Goal: Complete application form

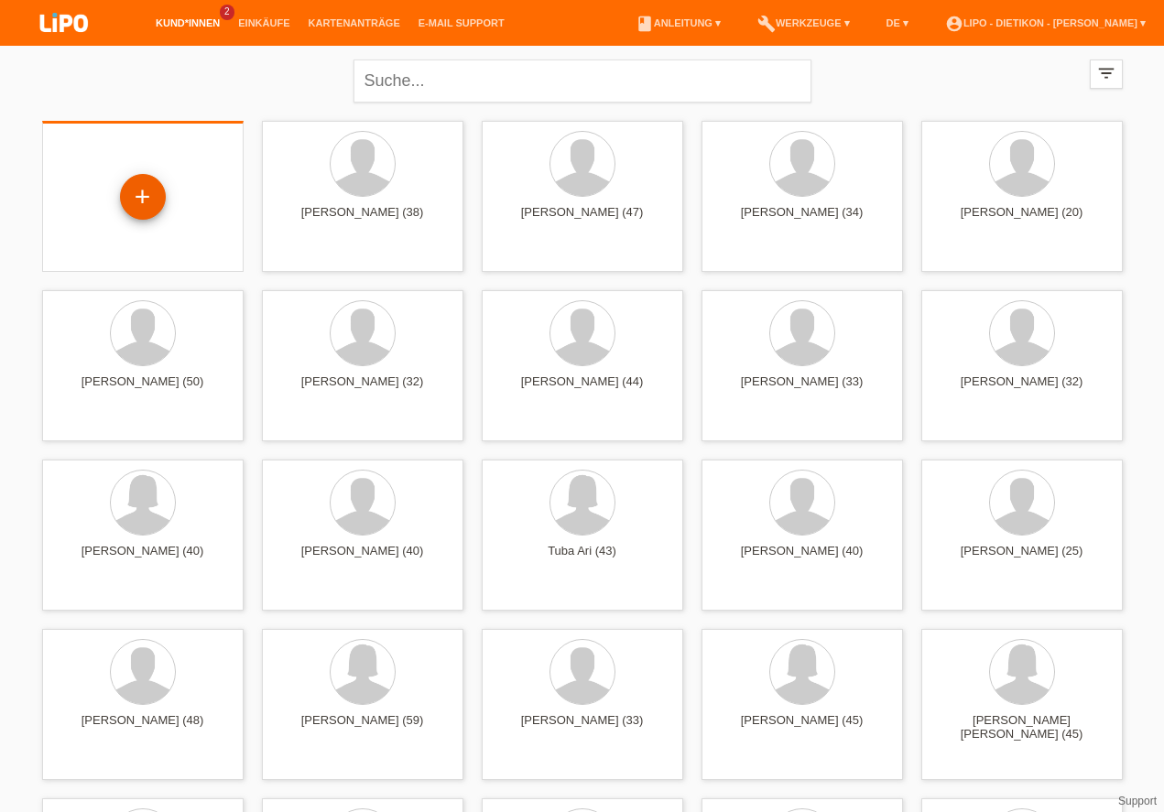
click at [129, 195] on div "+" at bounding box center [143, 196] width 44 height 31
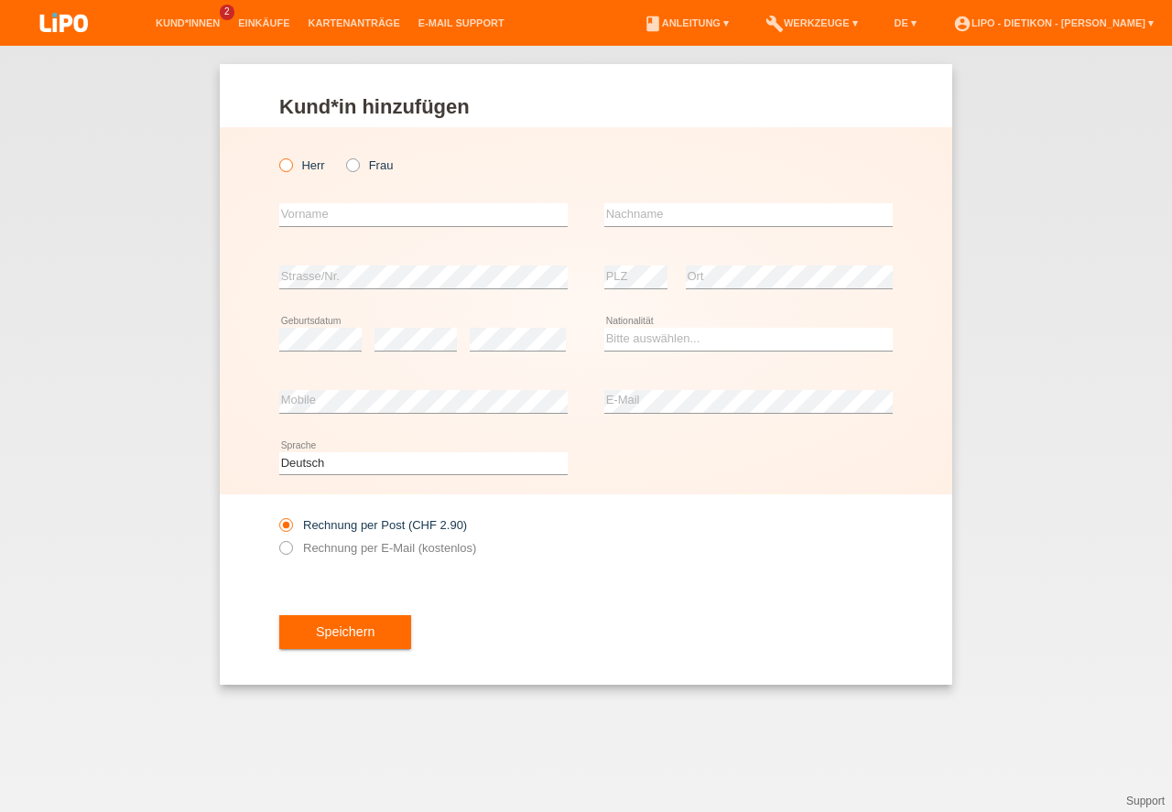
click at [276, 156] on icon at bounding box center [276, 156] width 0 height 0
click at [285, 162] on input "Herr" at bounding box center [285, 164] width 12 height 12
radio input "true"
click at [318, 212] on input "text" at bounding box center [423, 214] width 288 height 23
type input "[PERSON_NAME]"
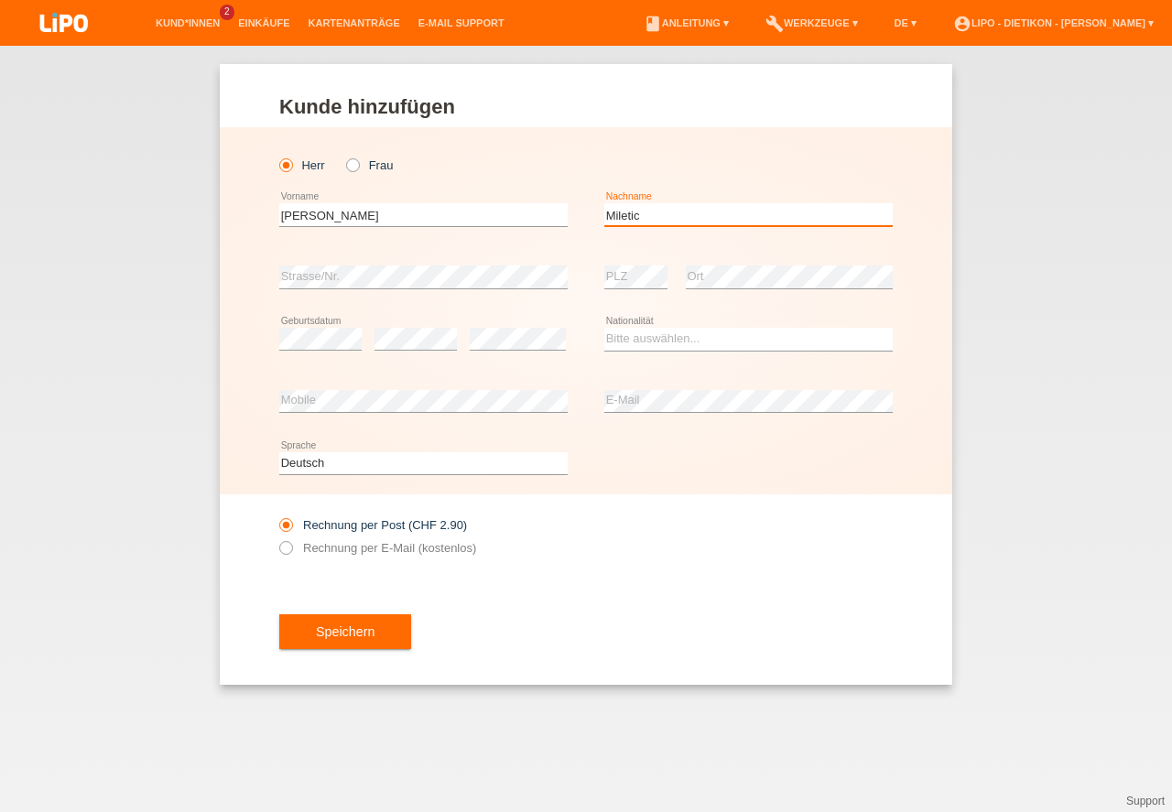
type input "Miletic"
click at [342, 384] on div "error Mobile" at bounding box center [423, 402] width 288 height 62
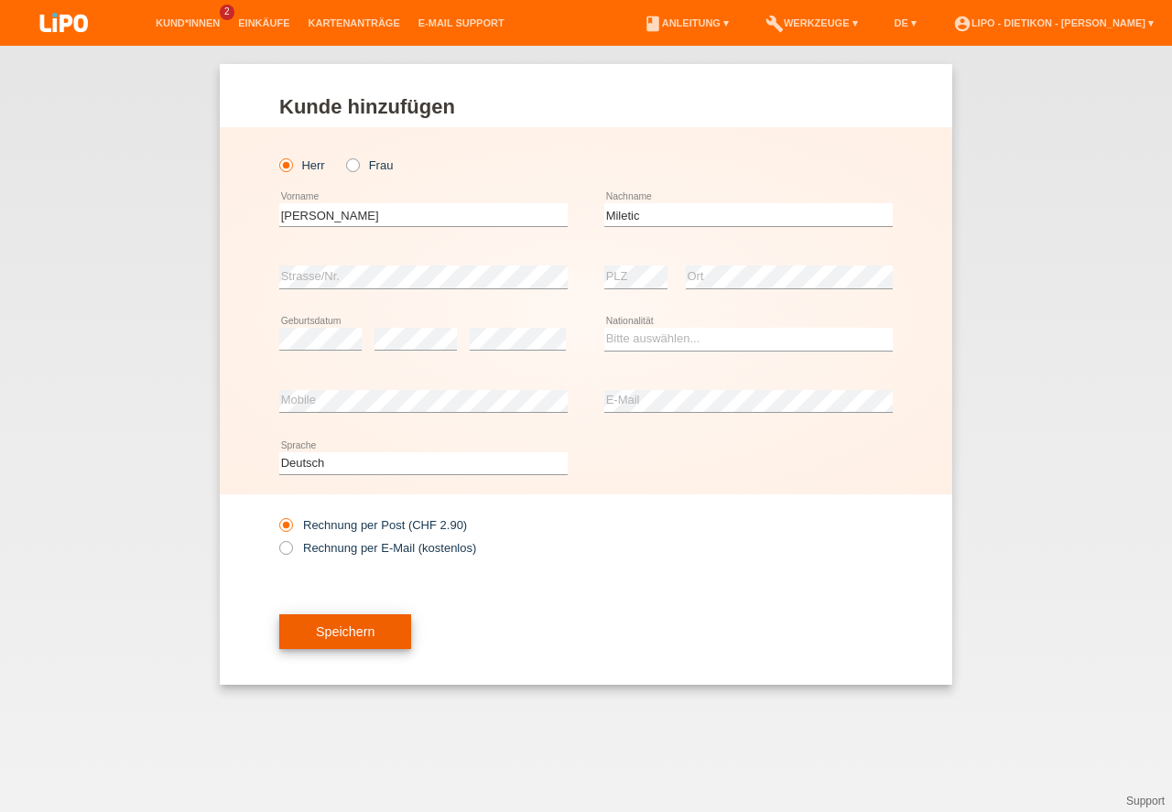
click at [312, 620] on button "Speichern" at bounding box center [345, 631] width 132 height 35
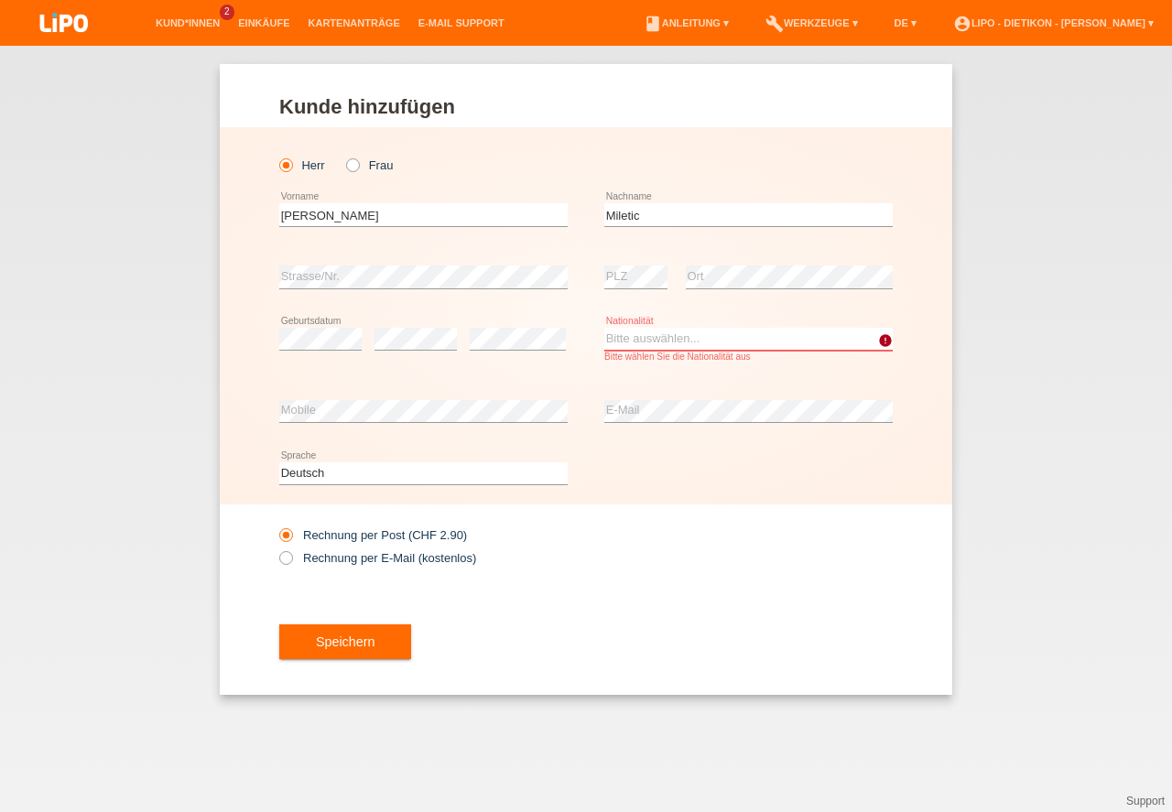
click at [660, 344] on select "Bitte auswählen... Schweiz Deutschland Liechtenstein Österreich ------------ Af…" at bounding box center [748, 339] width 288 height 22
select select "SE"
click at [0, 0] on option "Schweden" at bounding box center [0, 0] width 0 height 0
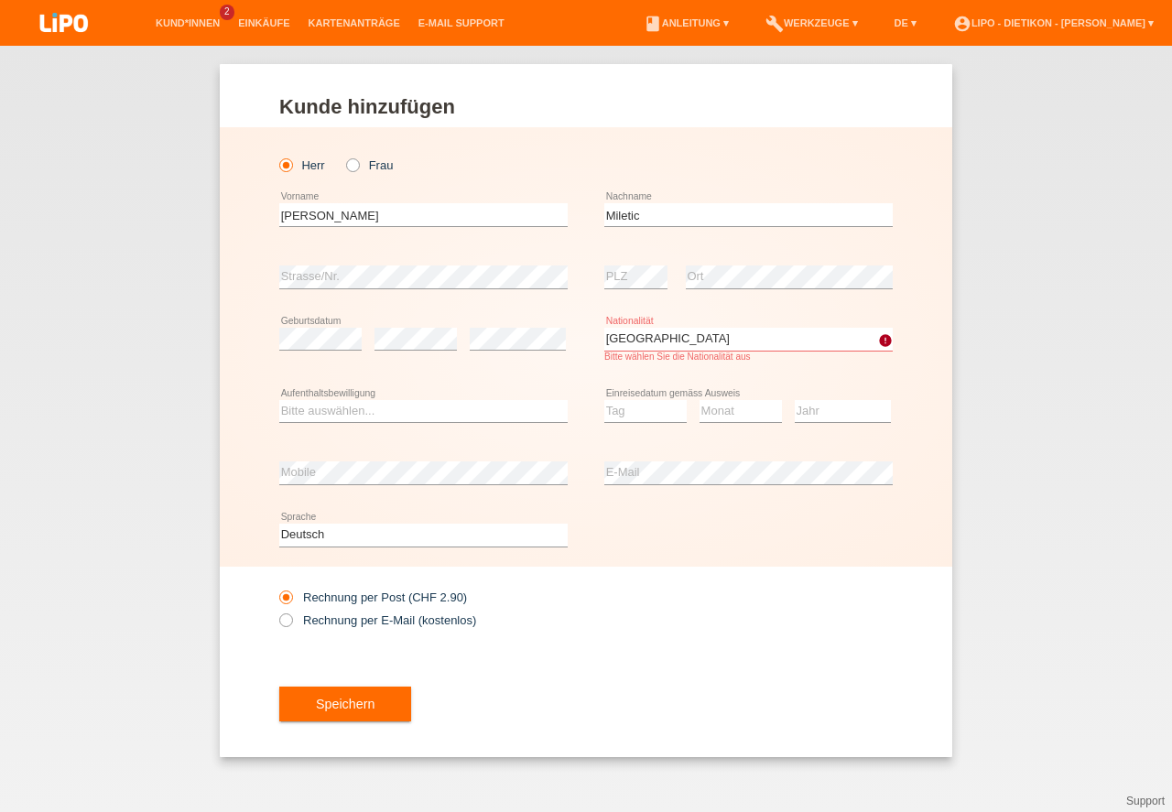
click at [382, 433] on div "Bitte auswählen... C B B - Flüchtlingsstatus Andere error Aufenthaltsbewilligung" at bounding box center [423, 412] width 288 height 62
click at [376, 415] on select "Bitte auswählen... C B B - Flüchtlingsstatus Andere" at bounding box center [423, 411] width 288 height 22
select select "B"
click at [0, 0] on option "B" at bounding box center [0, 0] width 0 height 0
click at [657, 412] on select "Tag 01 02 03 04 05 06 07 08 09 10 11" at bounding box center [645, 411] width 82 height 22
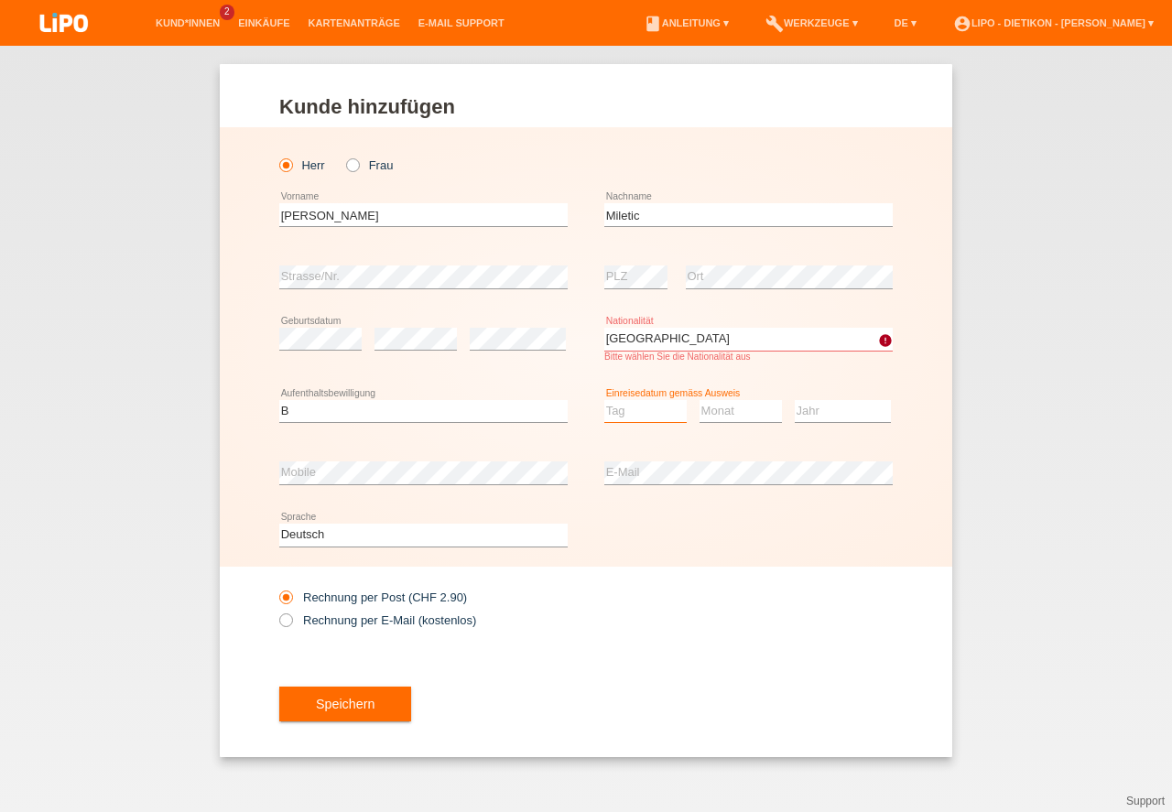
select select "27"
click at [0, 0] on option "27" at bounding box center [0, 0] width 0 height 0
click at [720, 421] on select "Monat 01 02 03 04 05 06 07 08 09 10 11" at bounding box center [740, 411] width 82 height 22
select select "09"
click at [0, 0] on option "09" at bounding box center [0, 0] width 0 height 0
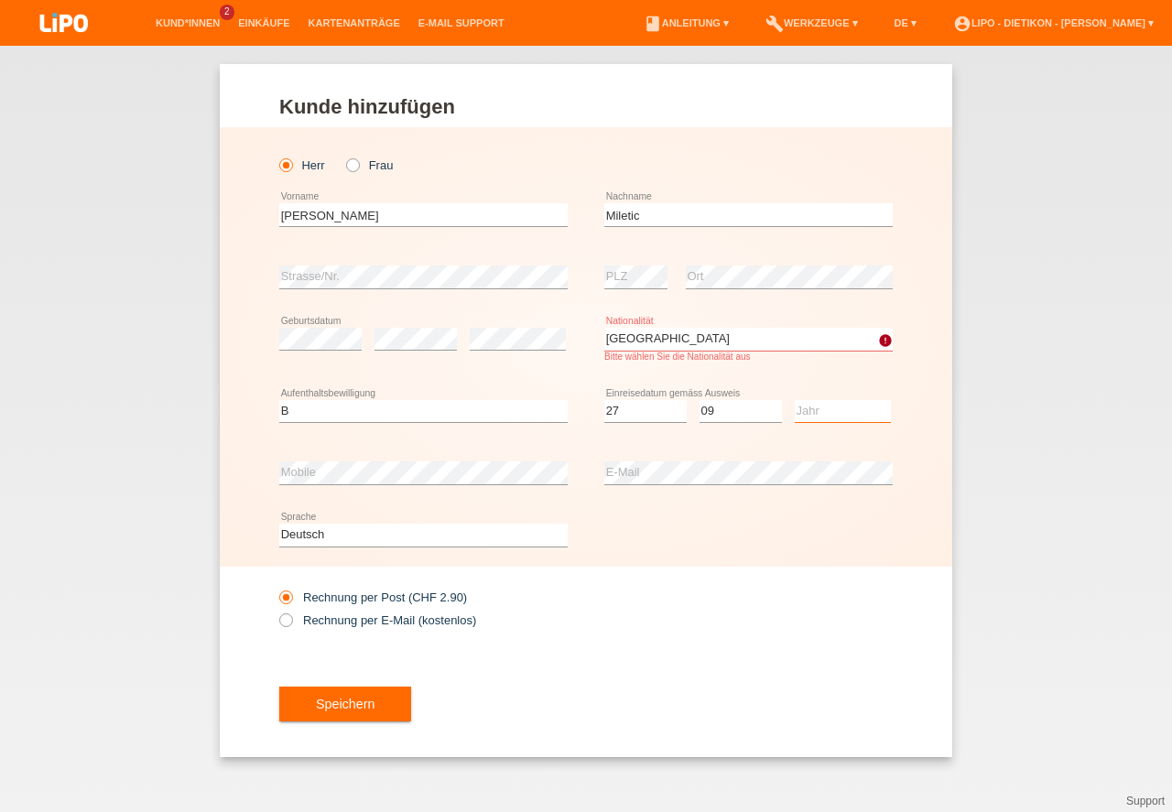
click at [815, 411] on select "Jahr 2025 2024 2023 2022 2021 2020 2019 2018 2017 2016 2015 2014 2013 2012 2011…" at bounding box center [843, 411] width 96 height 22
drag, startPoint x: 833, startPoint y: 496, endPoint x: 825, endPoint y: 528, distance: 33.1
select select "2020"
click at [0, 0] on option "2020" at bounding box center [0, 0] width 0 height 0
click at [825, 528] on div "Deutsch Français Italiano English error Sprache" at bounding box center [585, 535] width 613 height 62
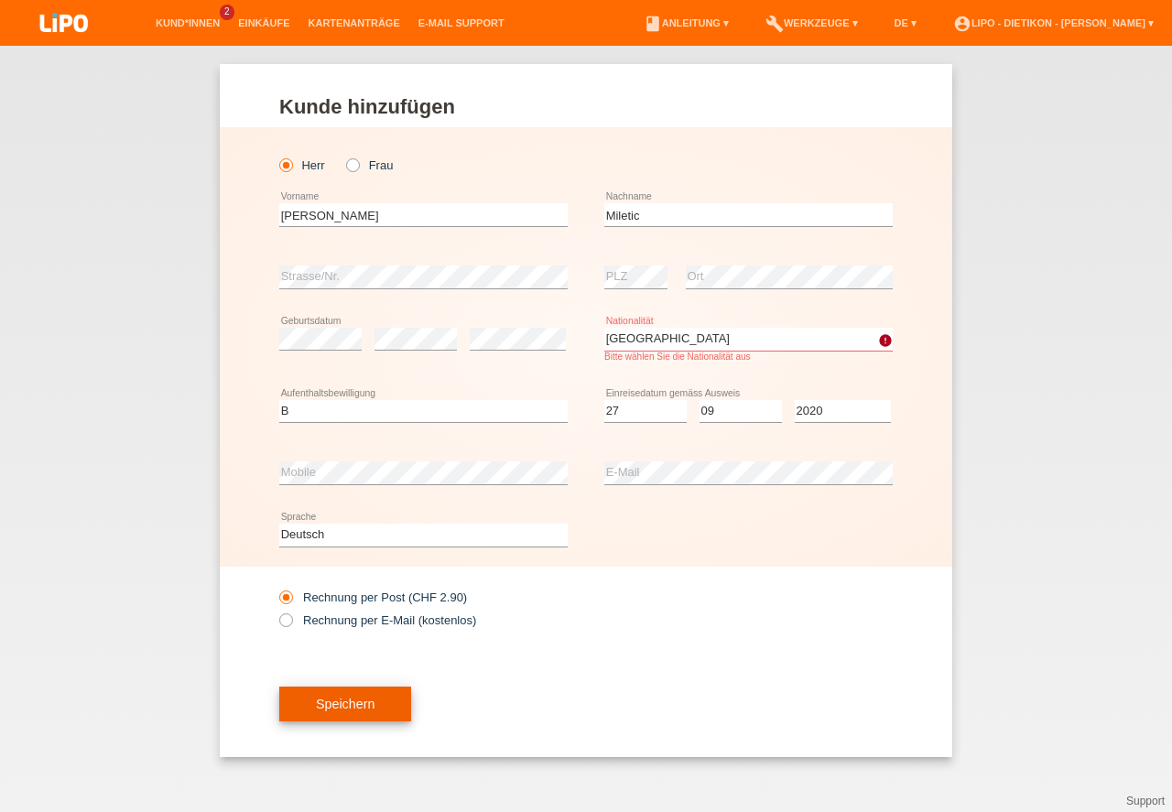
click at [383, 700] on button "Speichern" at bounding box center [345, 704] width 132 height 35
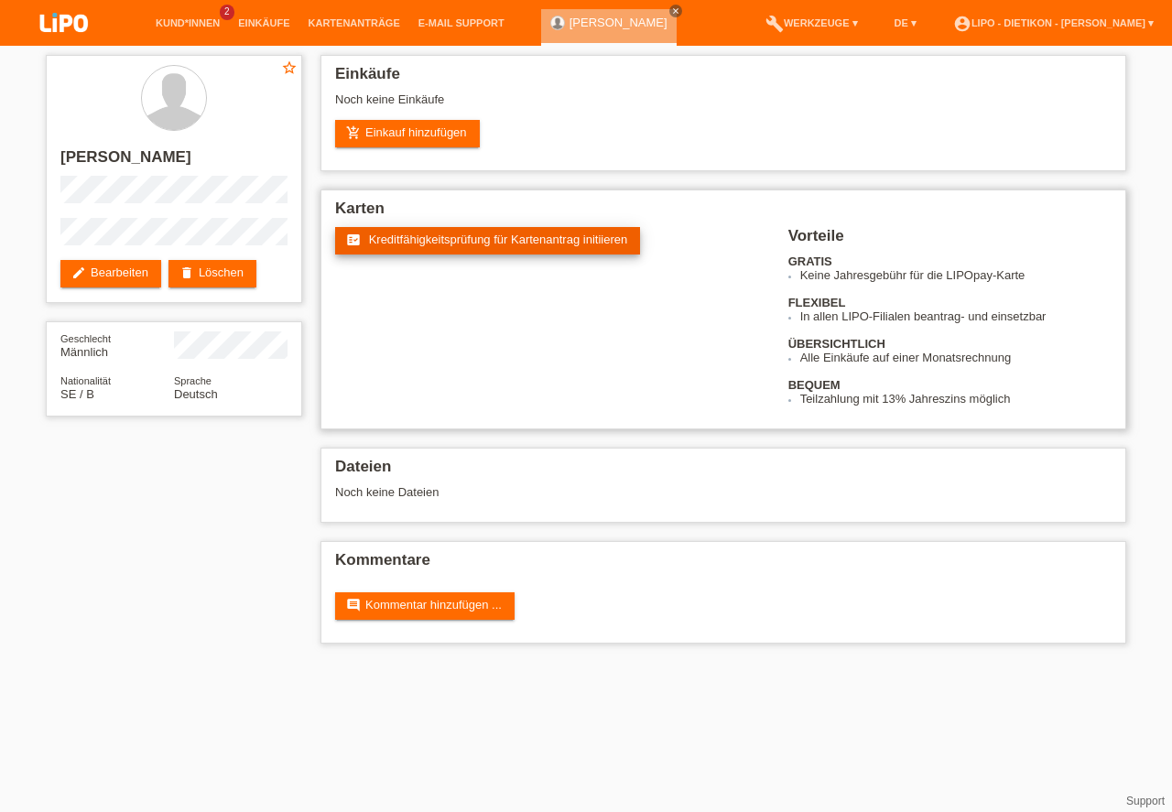
click at [435, 236] on span "Kreditfähigkeitsprüfung für Kartenantrag initiieren" at bounding box center [498, 240] width 259 height 14
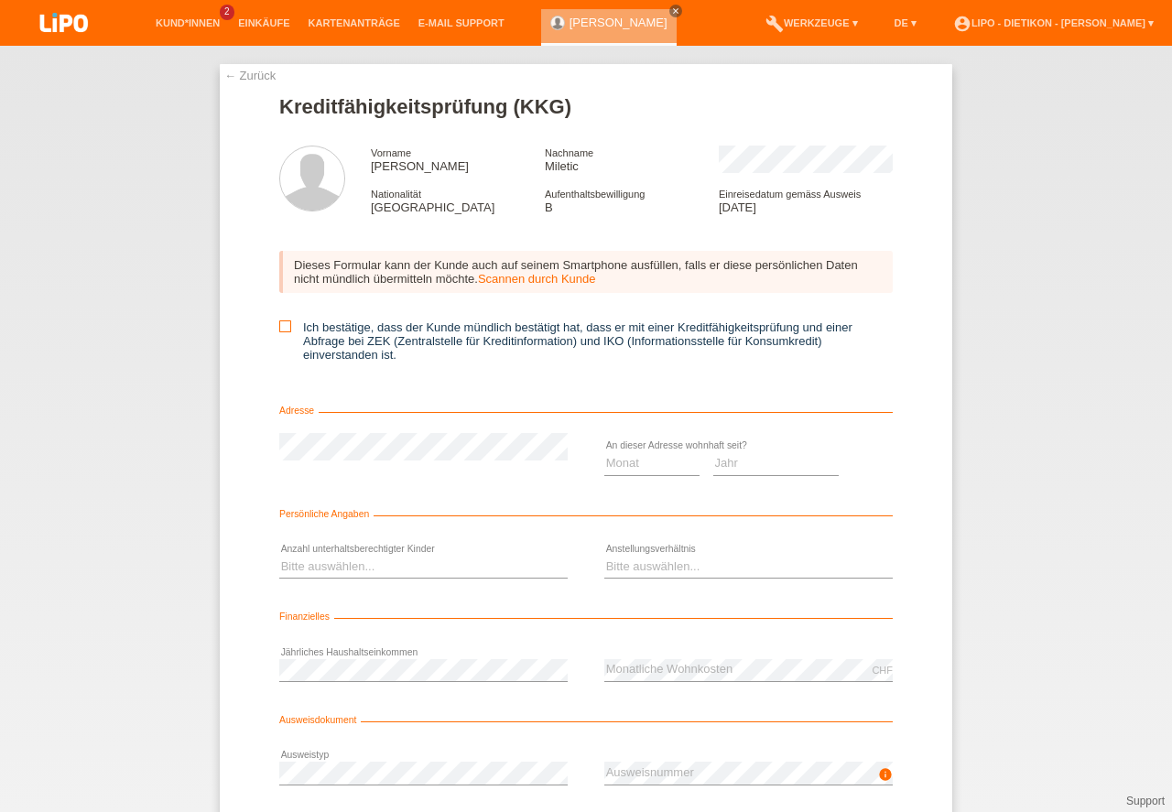
click at [348, 327] on label "Ich bestätige, dass der Kunde mündlich bestätigt hat, dass er mit einer Kreditf…" at bounding box center [585, 340] width 613 height 41
click at [291, 327] on input "Ich bestätige, dass der Kunde mündlich bestätigt hat, dass er mit einer Kreditf…" at bounding box center [285, 326] width 12 height 12
checkbox input "true"
click at [744, 447] on div "Jahr 2025 2024 2023 2022 2021 2020 2019 2018 2017" at bounding box center [776, 464] width 126 height 62
click at [752, 466] on select "Jahr 2025 2024 2023 2022 2021 2020 2019 2018 2017 2016 2015 2014 2013 2012 2011…" at bounding box center [776, 463] width 126 height 22
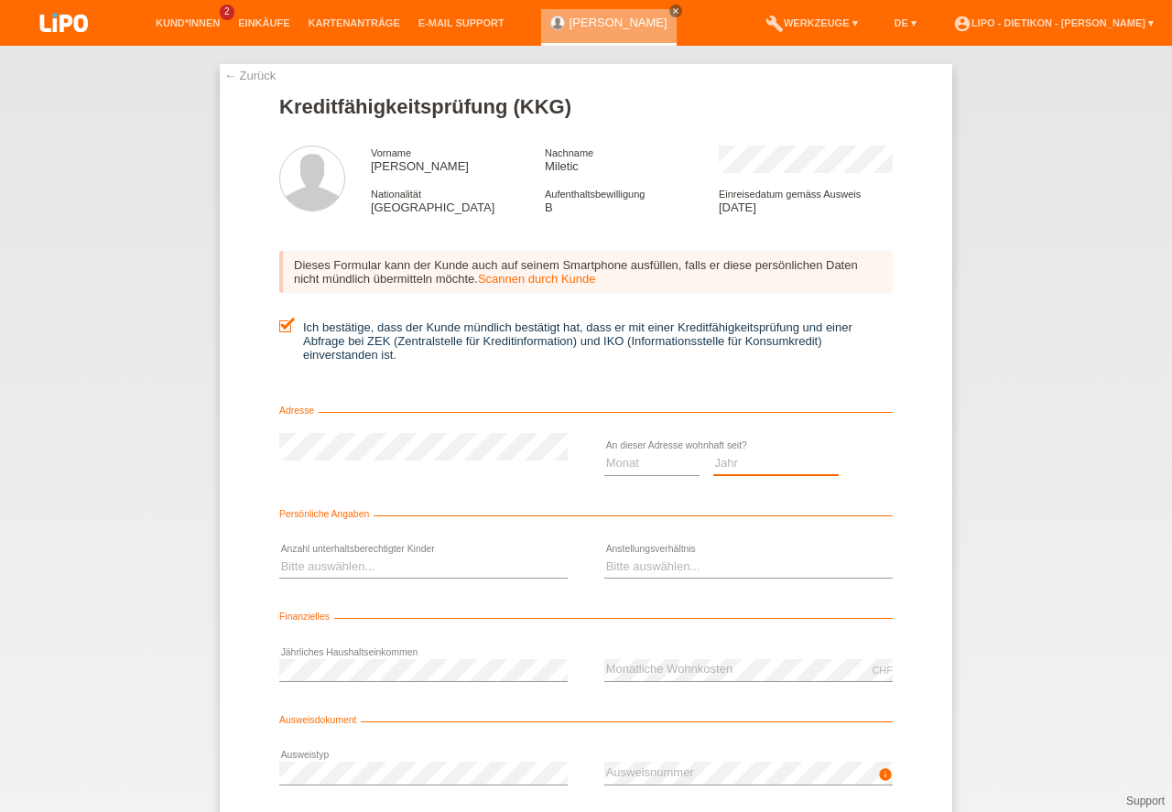
click at [0, 0] on option "Jahr" at bounding box center [0, 0] width 0 height 0
select select "2025"
click at [0, 0] on option "2025" at bounding box center [0, 0] width 0 height 0
click at [647, 466] on select "Monat 01 02 03 04 05 06 07 08 09 10" at bounding box center [651, 463] width 95 height 22
click at [0, 0] on option "09" at bounding box center [0, 0] width 0 height 0
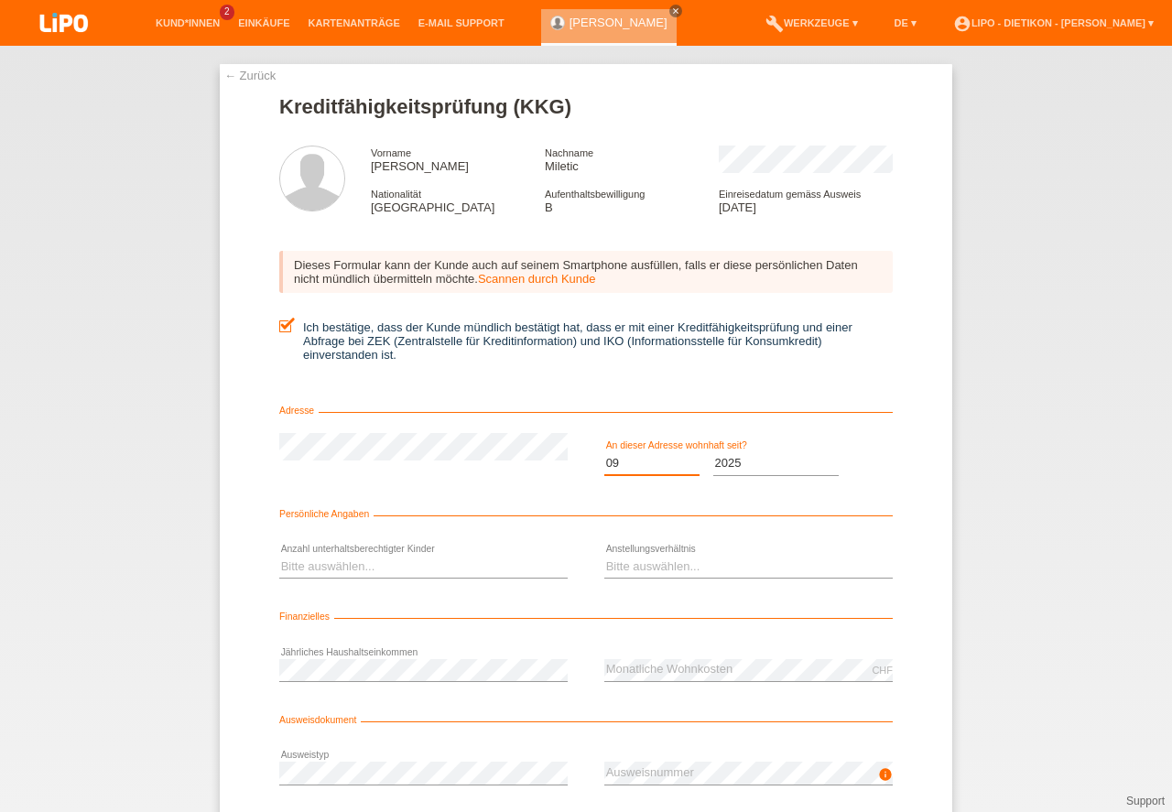
click at [630, 464] on select "Monat 01 02 03 04 05 06 07 08 09 10" at bounding box center [651, 463] width 95 height 22
select select "08"
click at [0, 0] on option "08" at bounding box center [0, 0] width 0 height 0
click at [420, 570] on select "Bitte auswählen... 0 1 2 3 4 5 6 7 8 9" at bounding box center [423, 567] width 288 height 22
click at [0, 0] on option "0" at bounding box center [0, 0] width 0 height 0
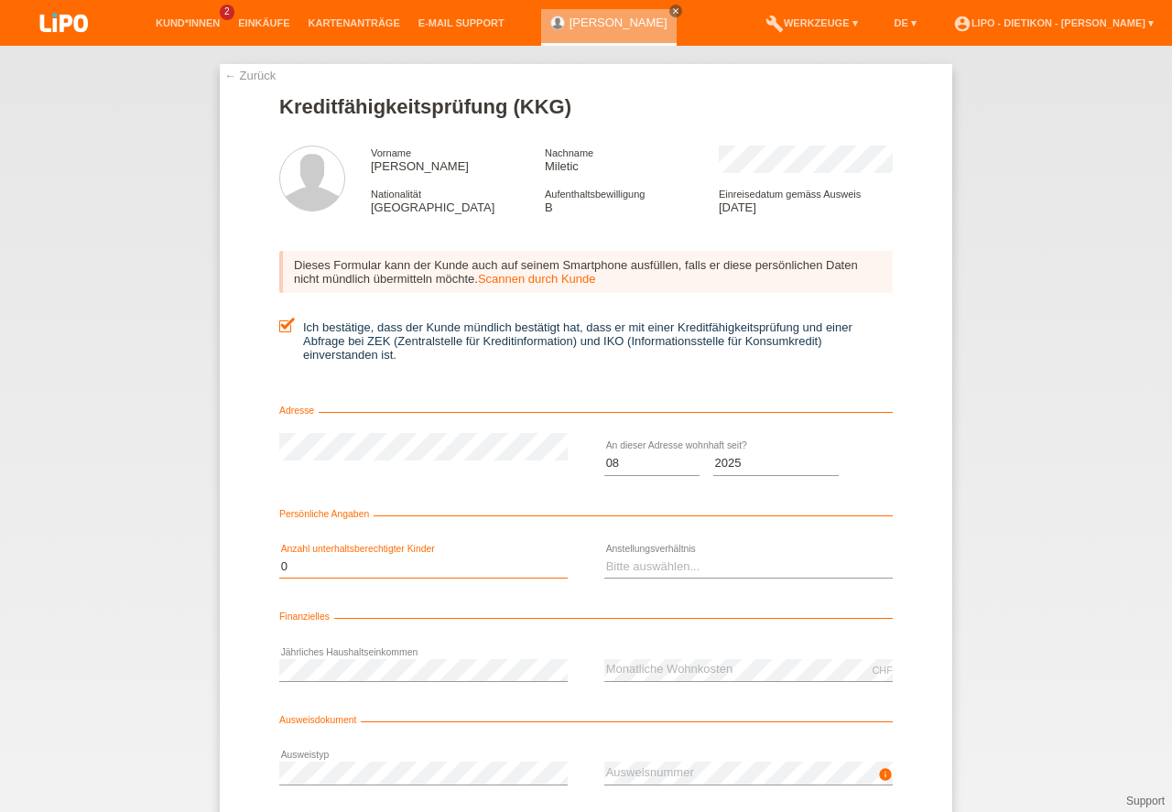
click at [454, 576] on select "Bitte auswählen... 0 1 2 3 4 5 6 7 8 9" at bounding box center [423, 567] width 288 height 22
select select "2"
click at [0, 0] on option "2" at bounding box center [0, 0] width 0 height 0
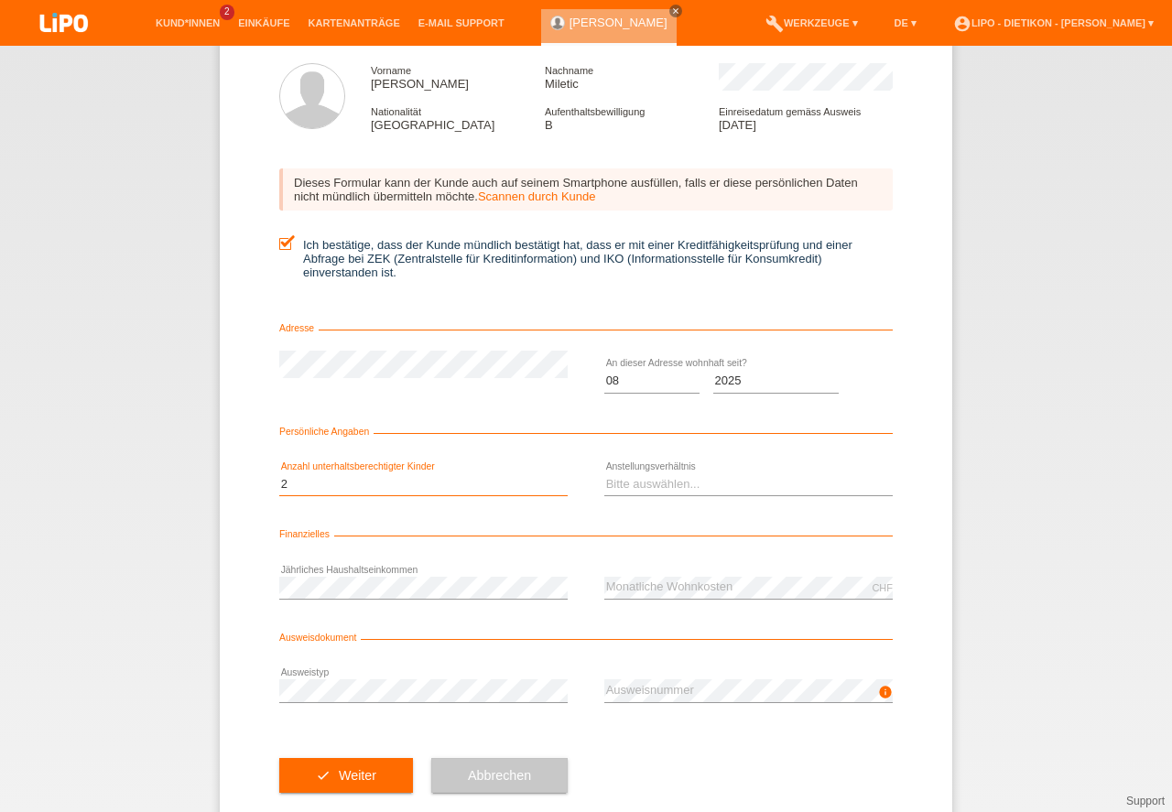
scroll to position [121, 0]
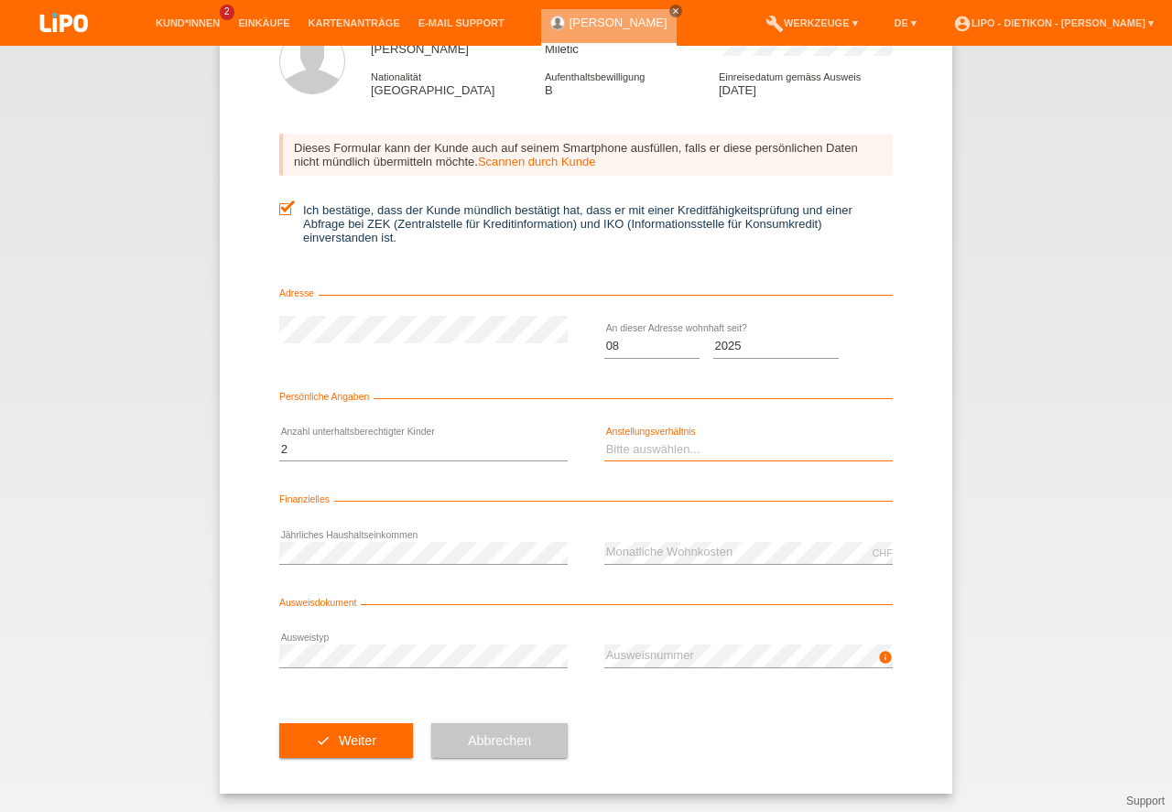
click at [666, 446] on select "Bitte auswählen... Unbefristet Befristet Lehrling/Student Pensioniert Nicht arb…" at bounding box center [748, 450] width 288 height 22
select select "UNLIMITED"
click at [0, 0] on option "Unbefristet" at bounding box center [0, 0] width 0 height 0
click at [387, 448] on select "Bitte auswählen... 0 1 2 3 4 5 6 7 8 9" at bounding box center [423, 450] width 288 height 22
select select "1"
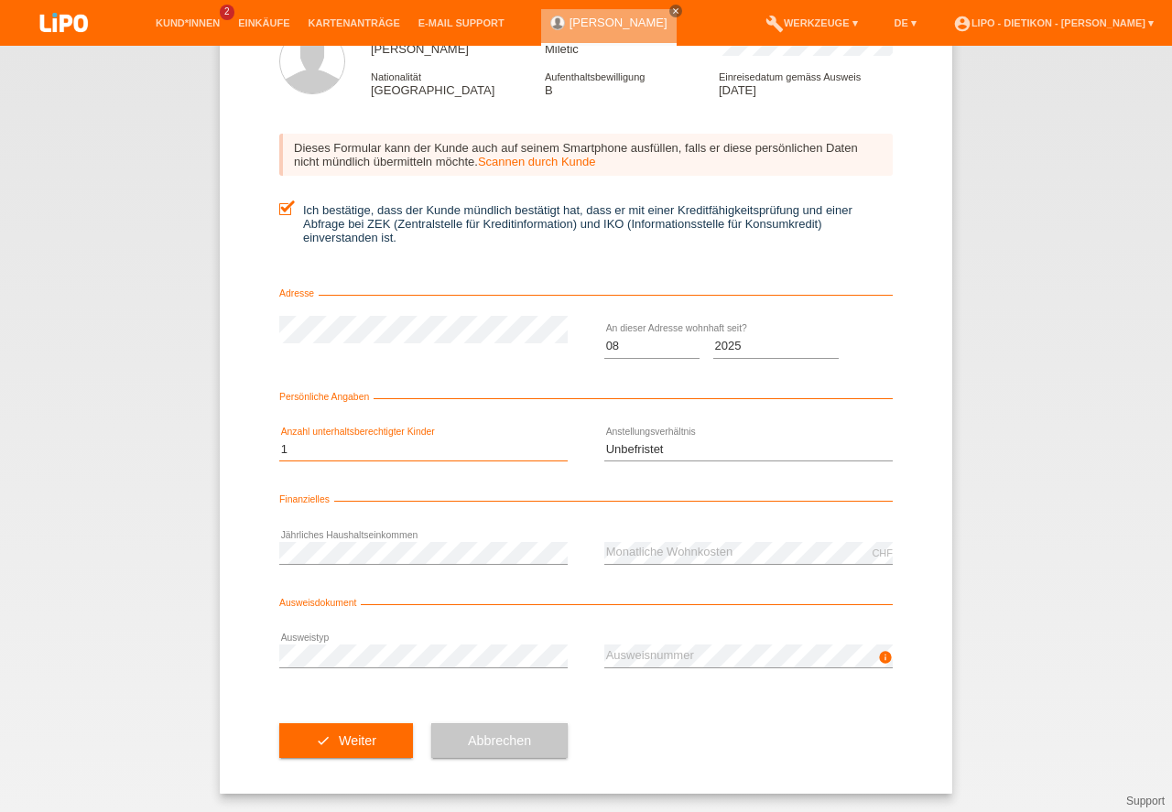
click at [0, 0] on option "1" at bounding box center [0, 0] width 0 height 0
click at [129, 513] on div "← Zurück Kreditfähigkeitsprüfung (KKG) Vorname Igor Nachname Miletic Nationalit…" at bounding box center [586, 429] width 1172 height 766
click at [331, 736] on button "check Weiter" at bounding box center [346, 740] width 134 height 35
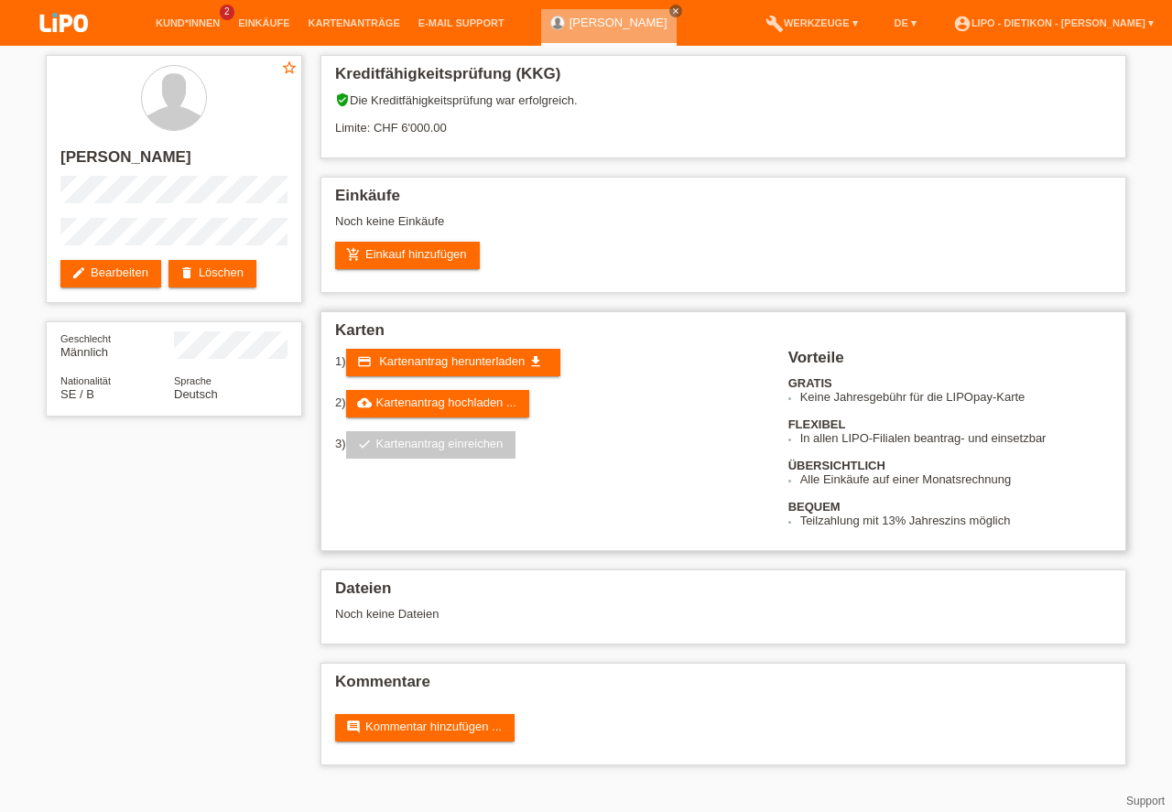
click at [502, 346] on h2 "Karten" at bounding box center [723, 334] width 776 height 27
click at [502, 363] on span "Kartenantrag herunterladen" at bounding box center [452, 361] width 146 height 14
click at [434, 421] on div "1) credit_card Kartenantrag herunterladen get_app 2) cloud_upload Kartenantrag …" at bounding box center [561, 411] width 453 height 124
click at [438, 406] on link "cloud_upload Kartenantrag hochladen ..." at bounding box center [437, 403] width 183 height 27
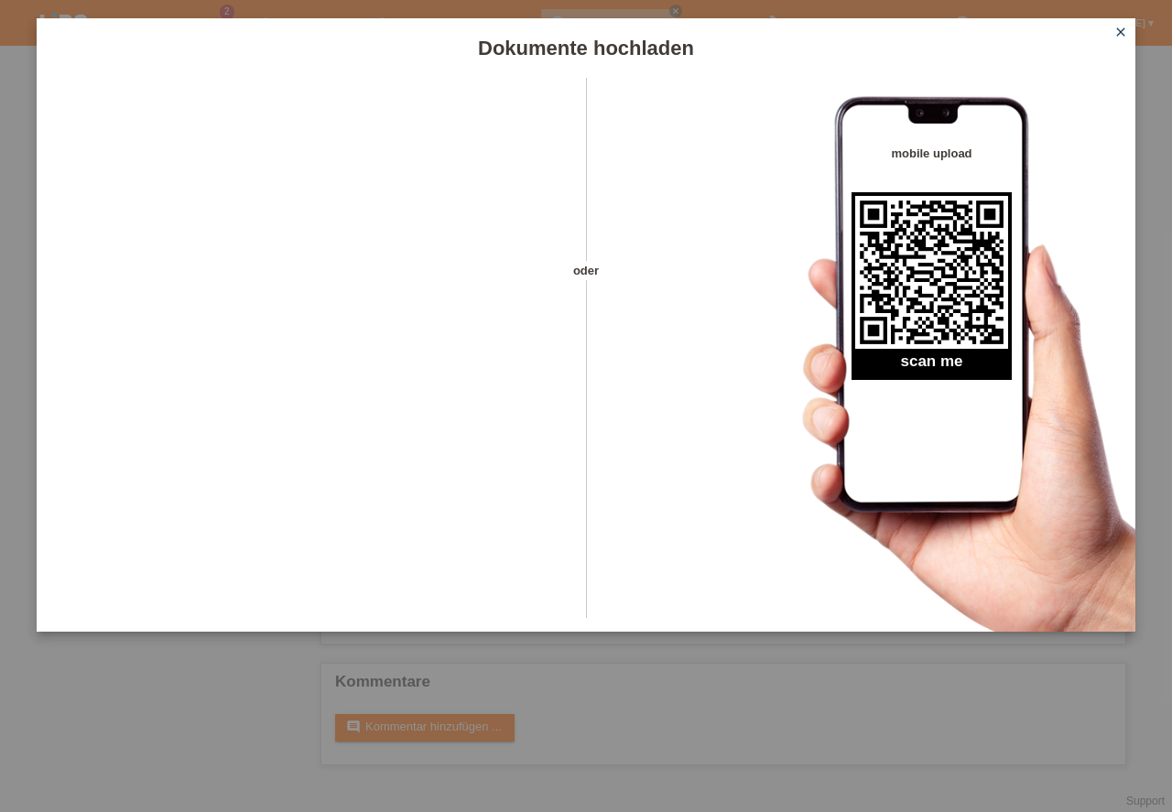
click at [1117, 31] on icon "close" at bounding box center [1120, 32] width 15 height 15
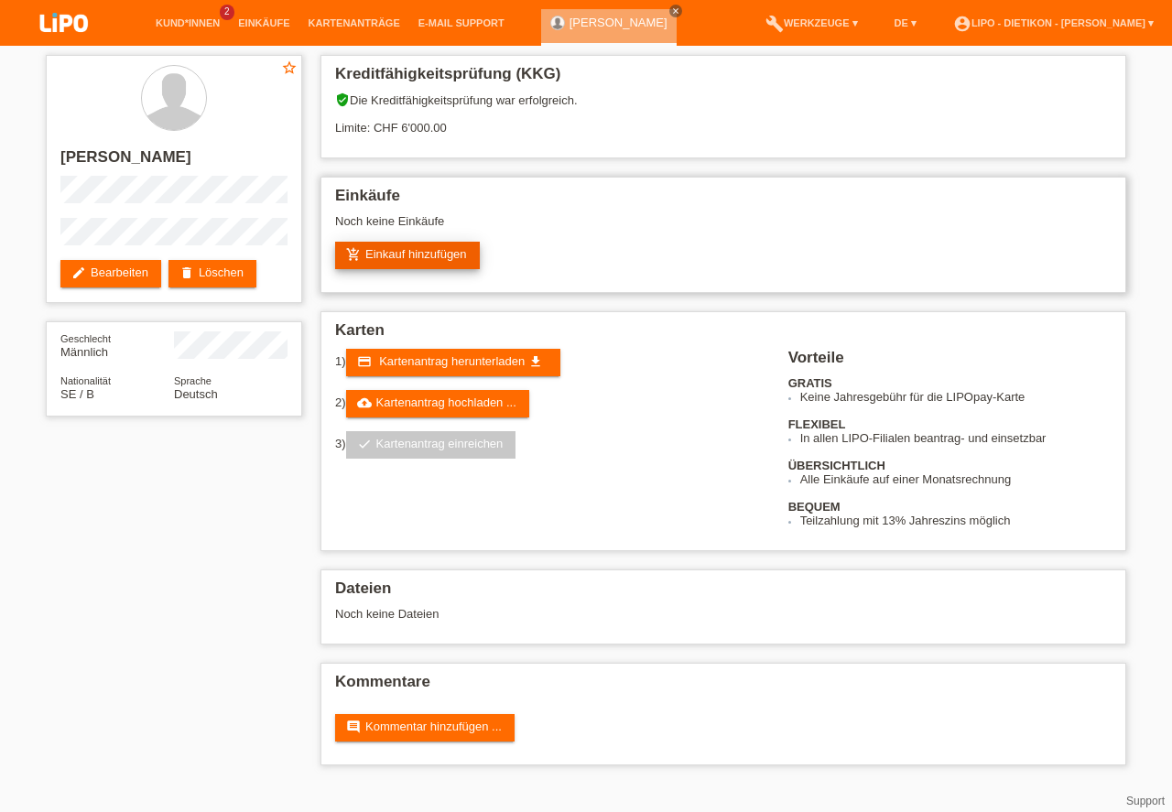
click at [457, 253] on link "add_shopping_cart Einkauf hinzufügen" at bounding box center [407, 255] width 145 height 27
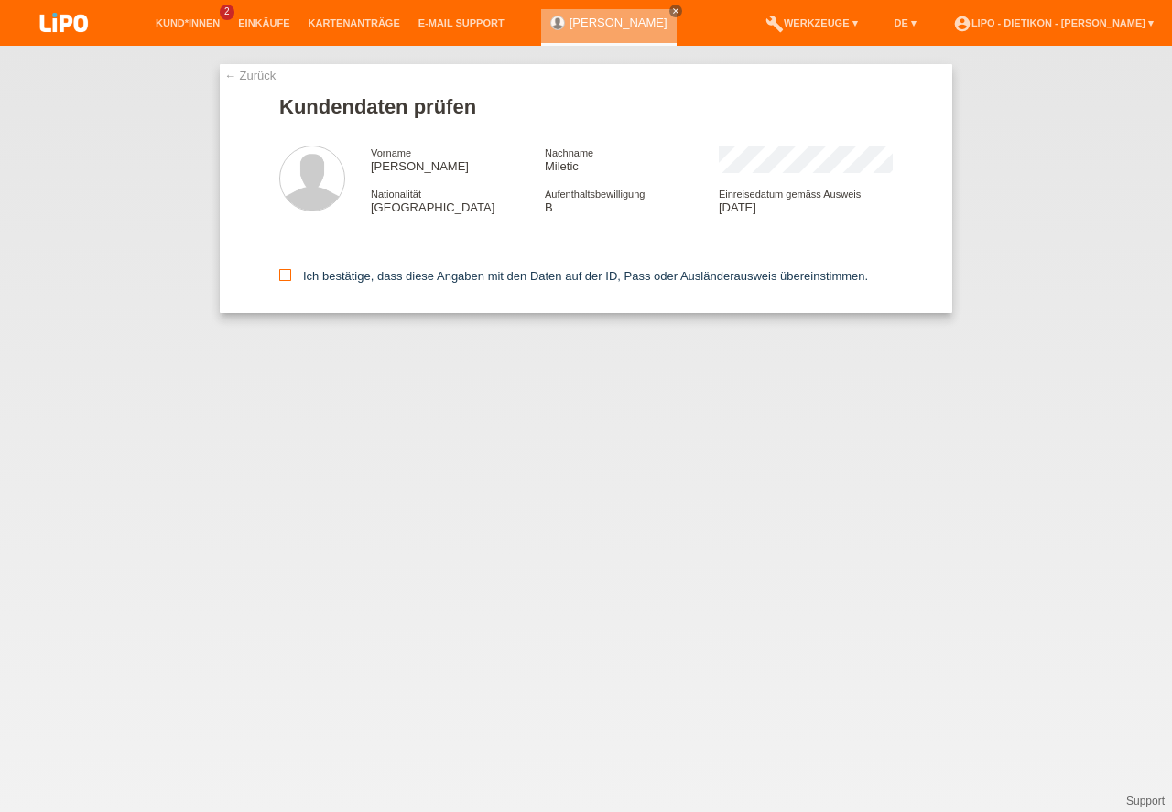
click at [376, 276] on label "Ich bestätige, dass diese Angaben mit den Daten auf der ID, Pass oder Ausländer…" at bounding box center [573, 276] width 589 height 14
click at [291, 276] on input "Ich bestätige, dass diese Angaben mit den Daten auf der ID, Pass oder Ausländer…" at bounding box center [285, 275] width 12 height 12
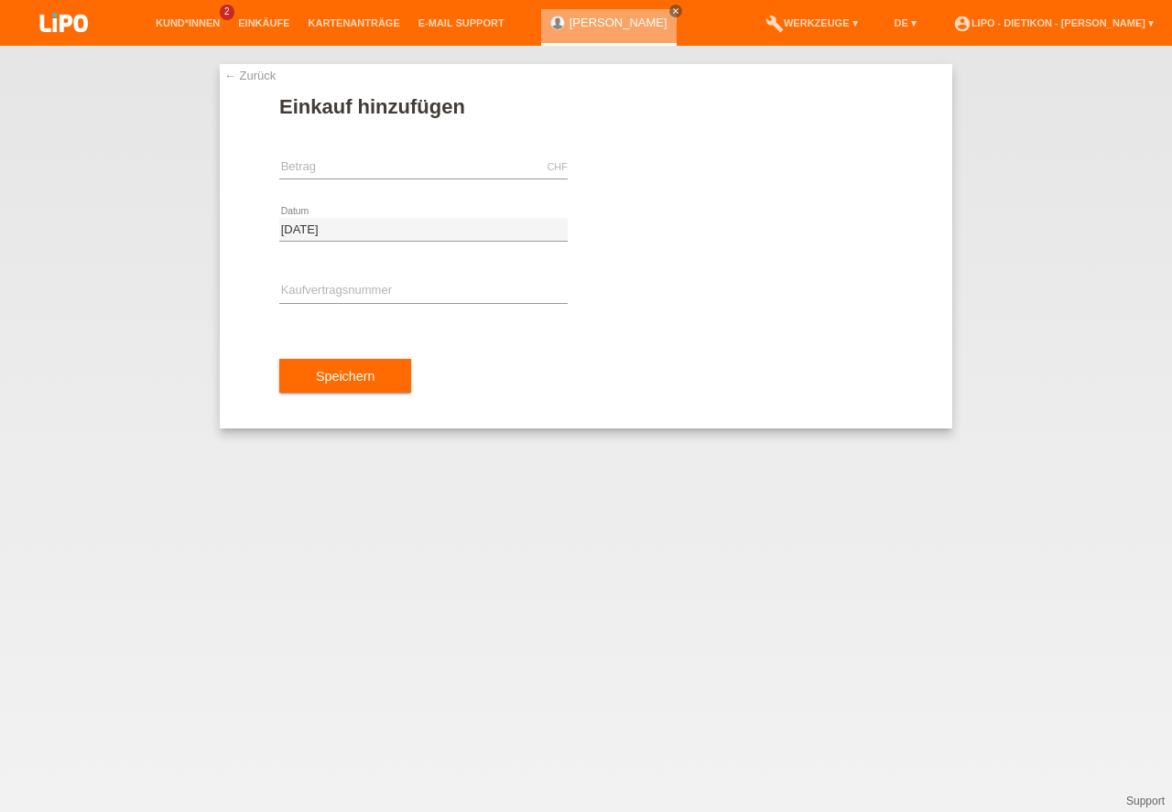
click at [369, 154] on div "CHF error [GEOGRAPHIC_DATA]" at bounding box center [423, 167] width 288 height 62
click at [370, 170] on input "text" at bounding box center [423, 167] width 288 height 23
type input "1212.05"
type input "x"
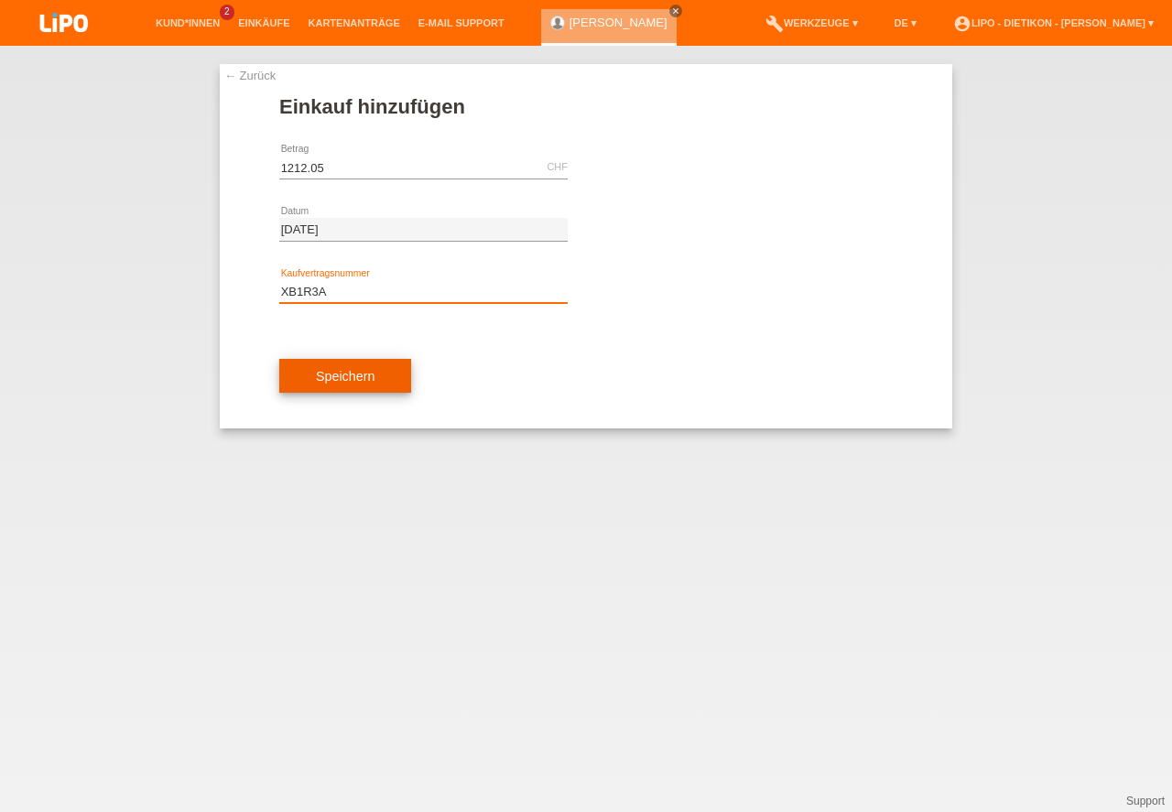
type input "XB1R3A"
click at [327, 380] on button "Speichern" at bounding box center [345, 376] width 132 height 35
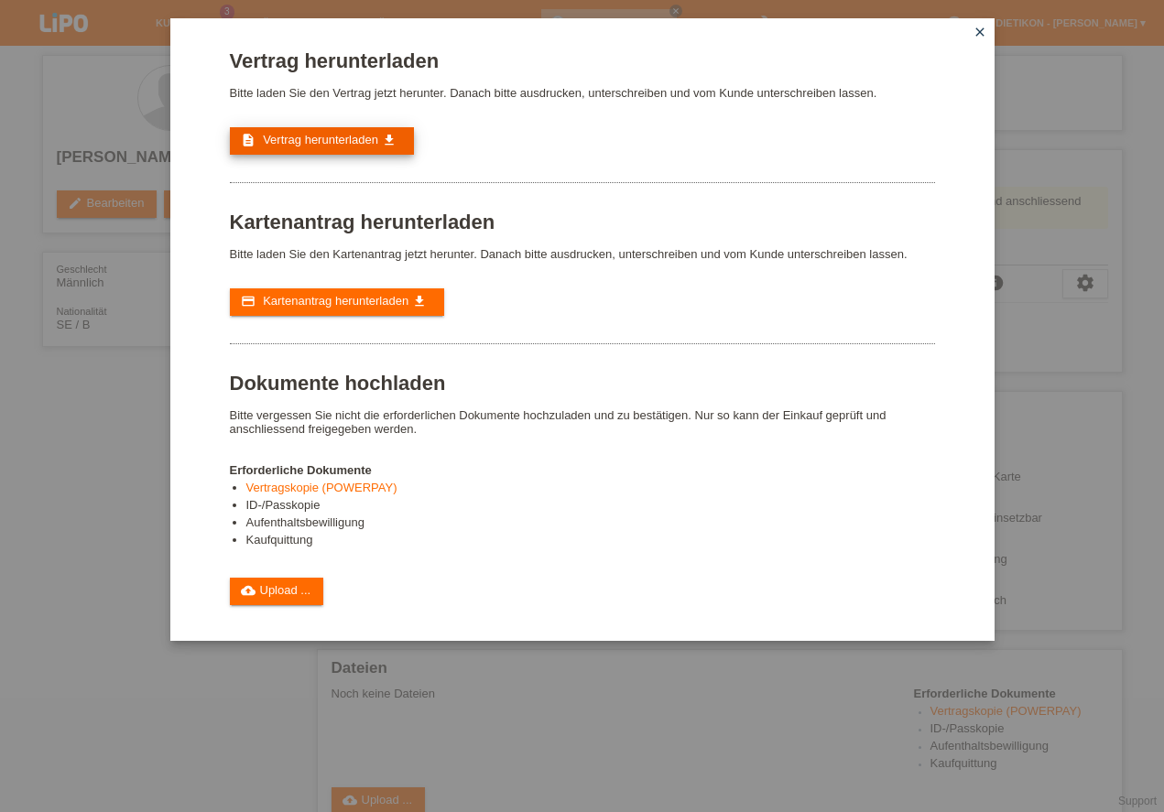
click at [359, 139] on span "Vertrag herunterladen" at bounding box center [320, 140] width 115 height 14
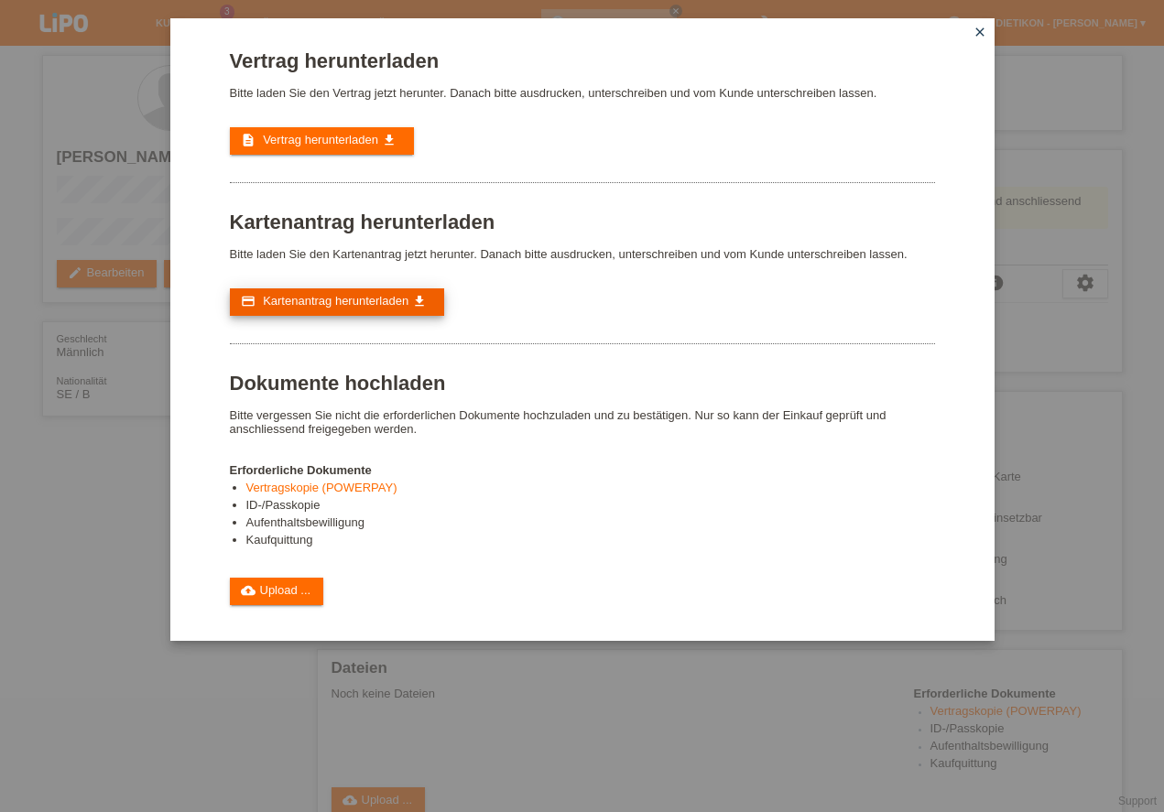
click at [368, 307] on span "Kartenantrag herunterladen" at bounding box center [336, 301] width 146 height 14
click at [267, 601] on link "cloud_upload Upload ..." at bounding box center [277, 591] width 94 height 27
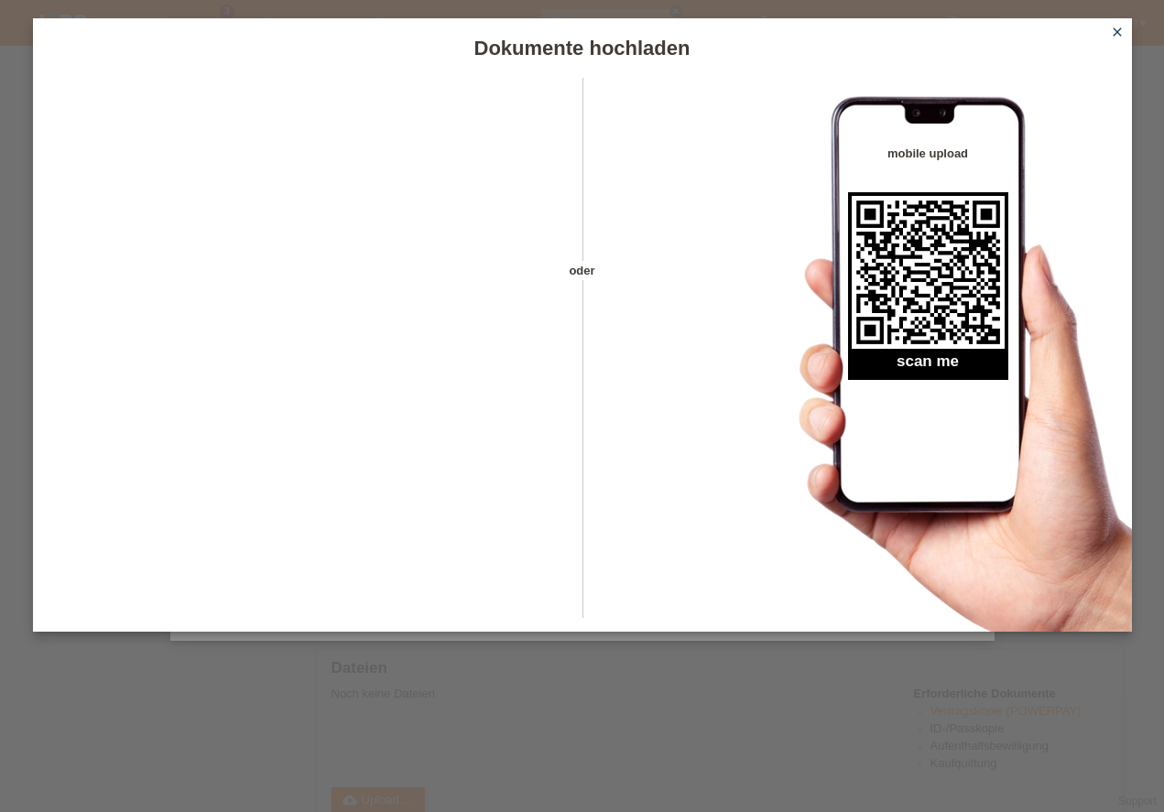
scroll to position [319, 0]
click at [1118, 38] on icon "close" at bounding box center [1117, 32] width 15 height 15
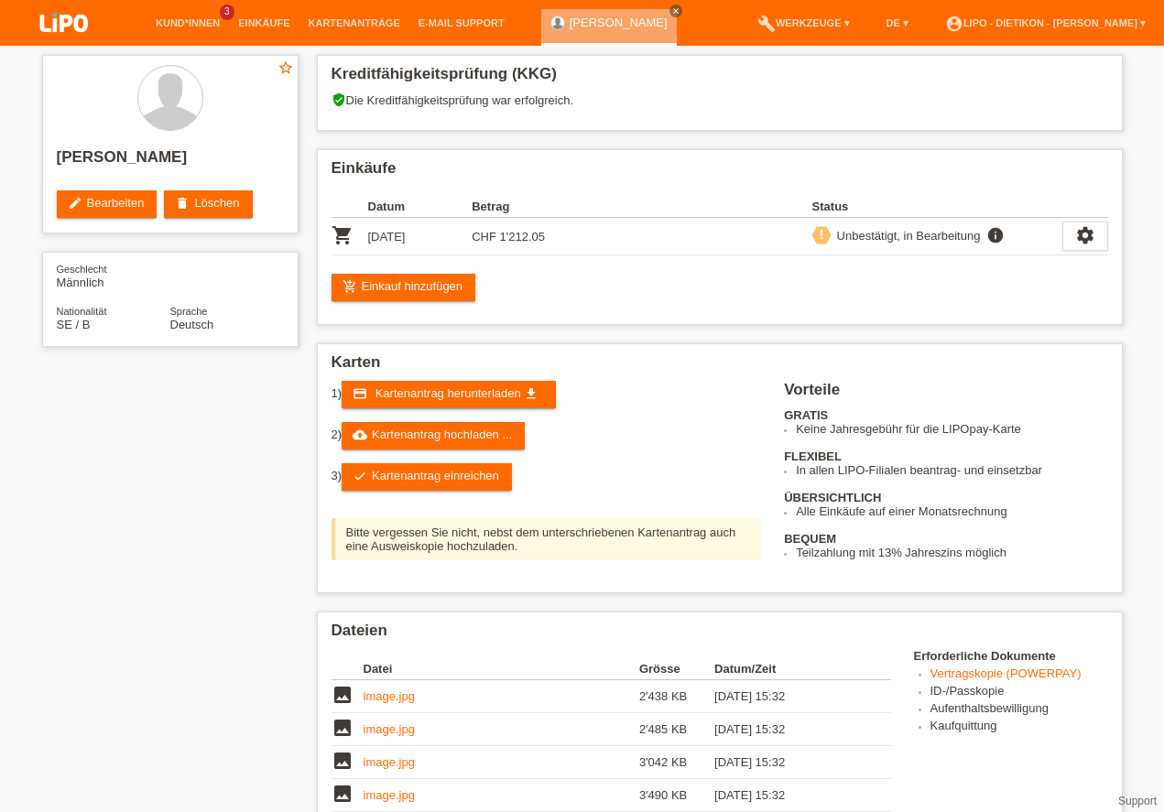
scroll to position [319, 0]
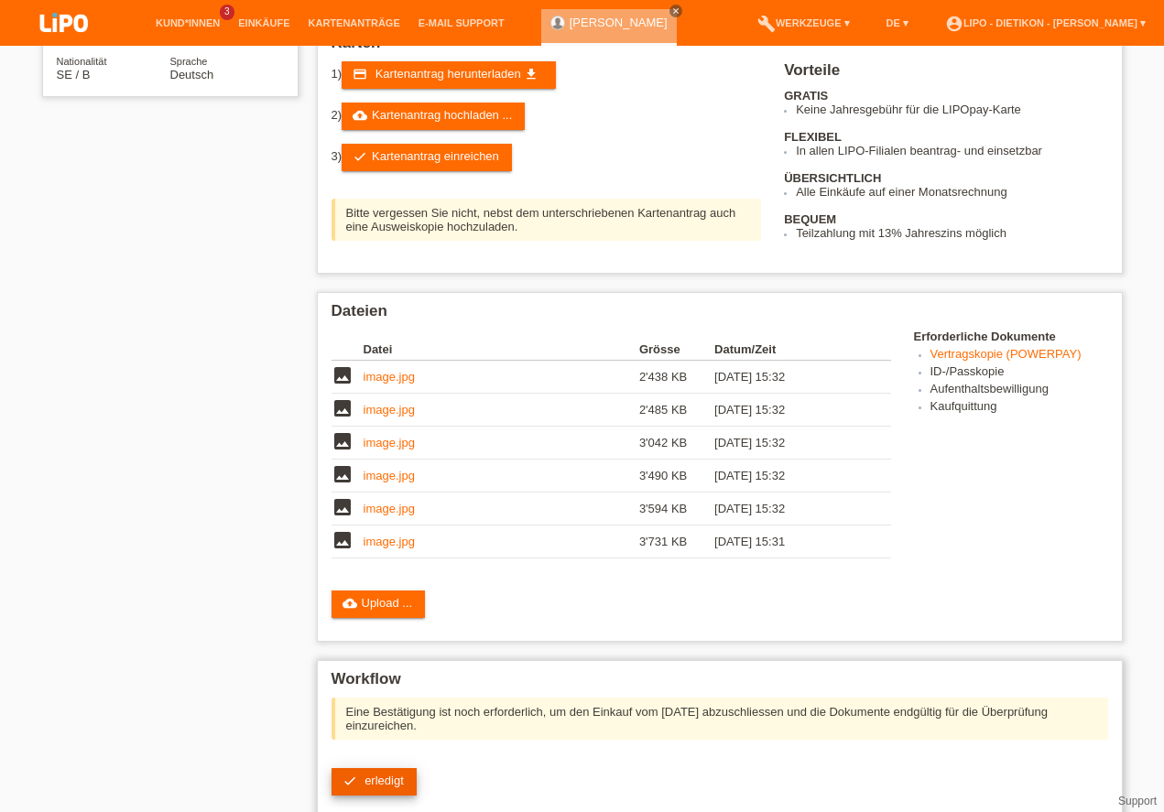
click at [363, 784] on link "check erledigt" at bounding box center [373, 781] width 85 height 27
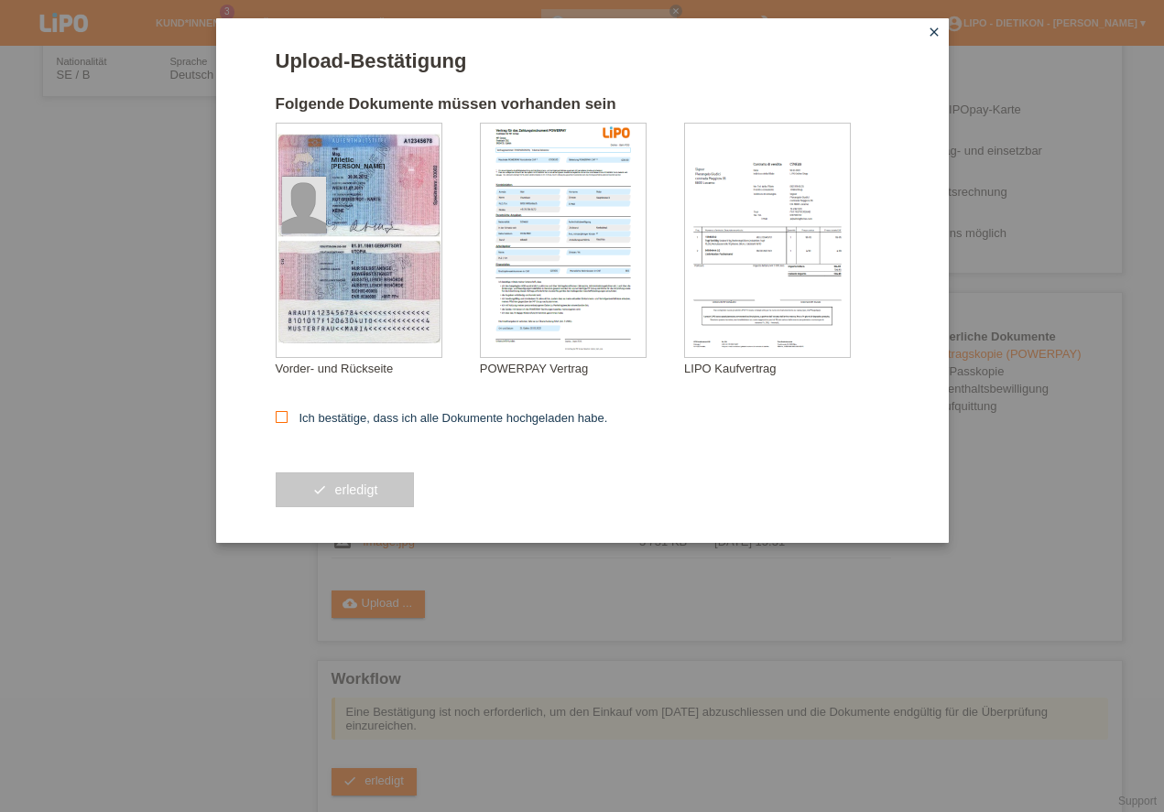
click at [290, 414] on label "Ich bestätige, dass ich alle Dokumente hochgeladen habe." at bounding box center [442, 418] width 332 height 14
click at [287, 414] on input "Ich bestätige, dass ich alle Dokumente hochgeladen habe." at bounding box center [282, 417] width 12 height 12
checkbox input "true"
click at [402, 491] on button "check erledigt" at bounding box center [345, 489] width 139 height 35
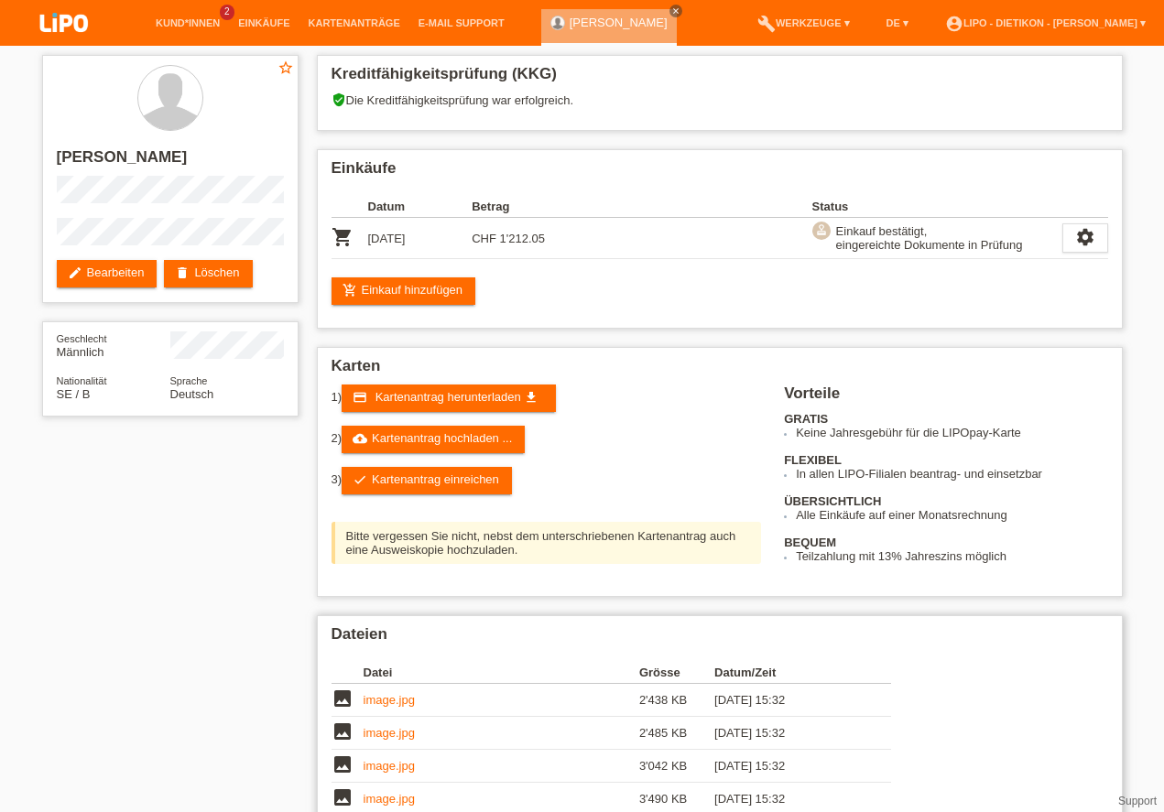
scroll to position [302, 0]
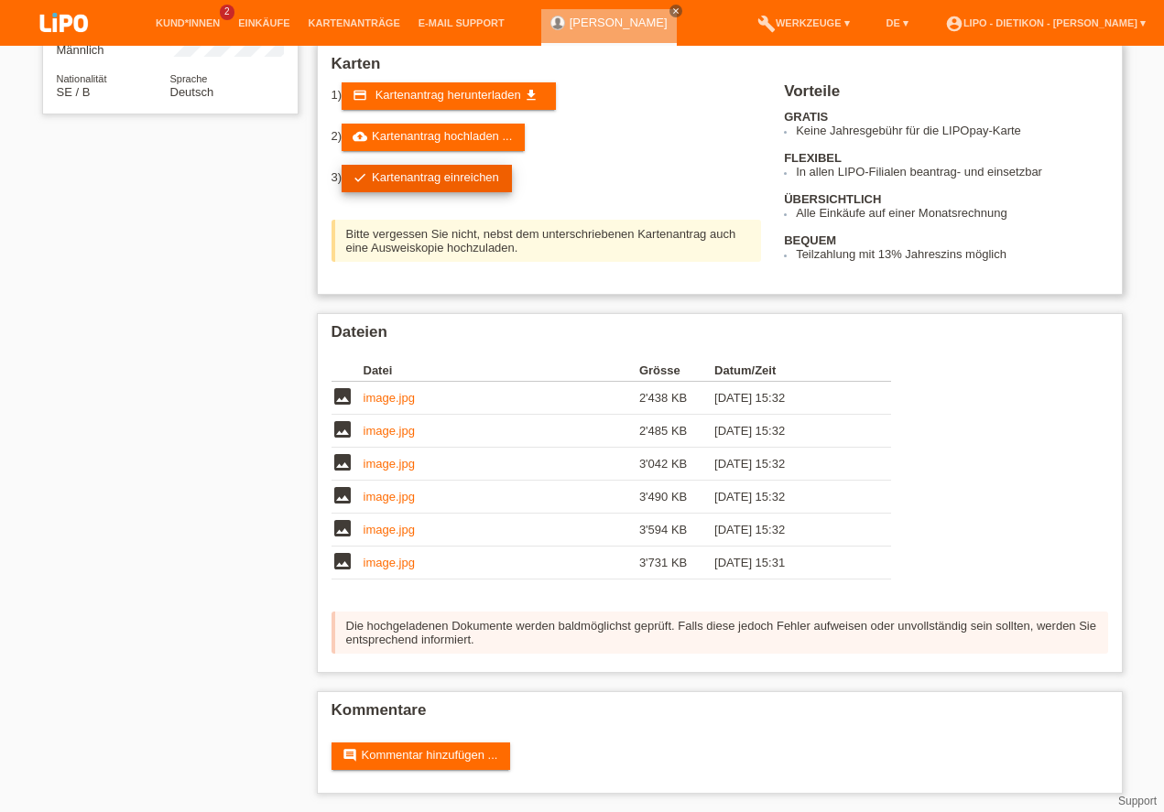
click at [424, 166] on link "check Kartenantrag einreichen" at bounding box center [426, 178] width 170 height 27
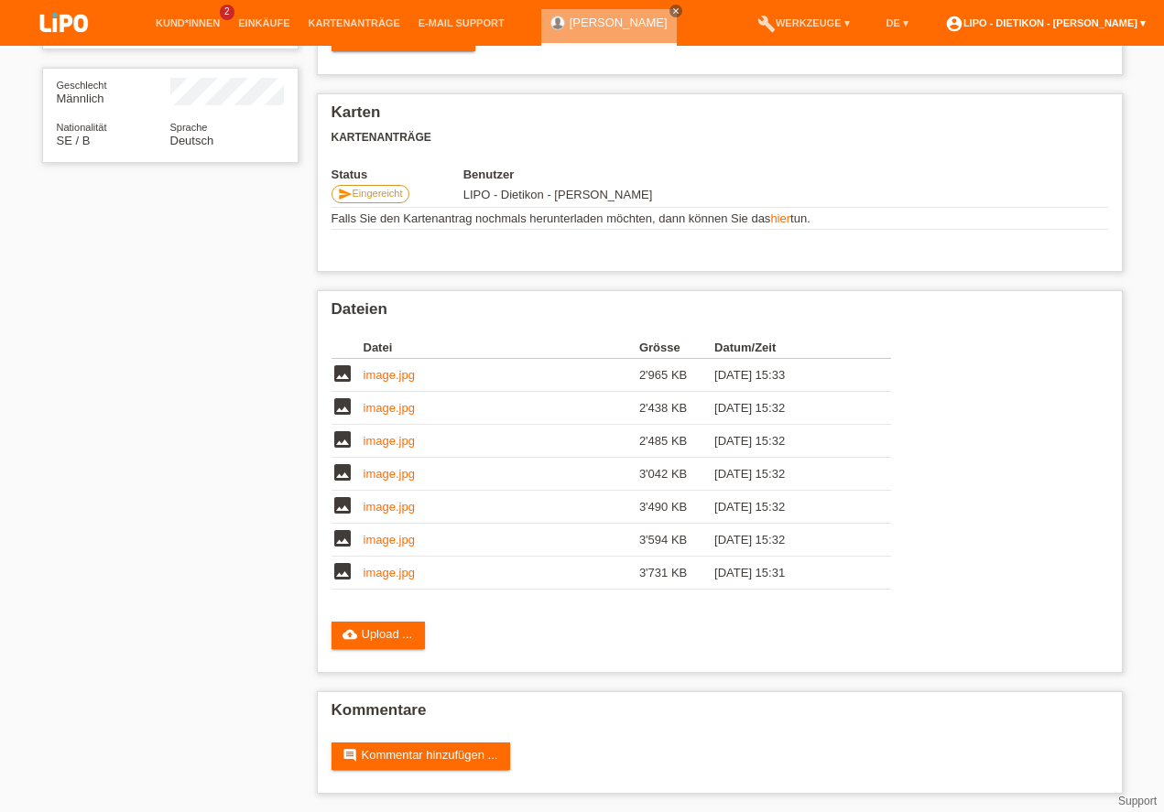
click at [1083, 20] on link "account_circle LIPO - Dietikon - [PERSON_NAME] ▾" at bounding box center [1045, 22] width 219 height 11
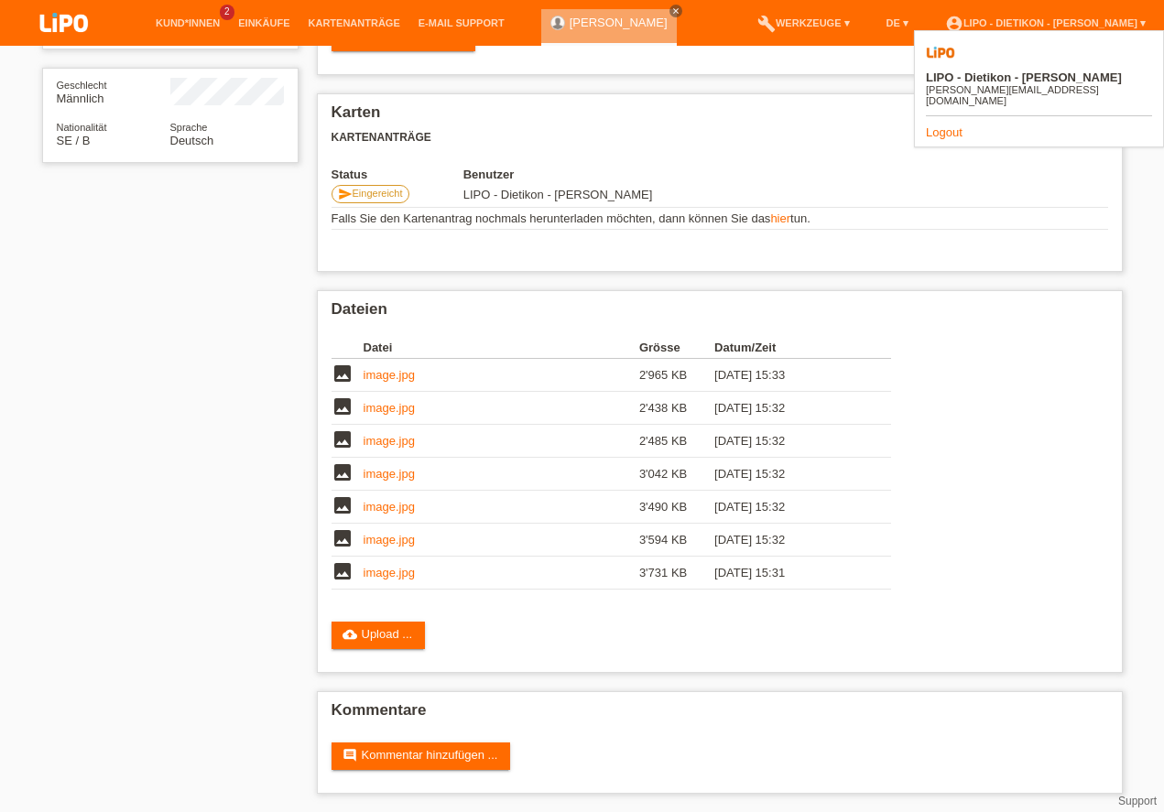
click at [937, 125] on link "Logout" at bounding box center [944, 132] width 37 height 14
